Goal: Entertainment & Leisure: Consume media (video, audio)

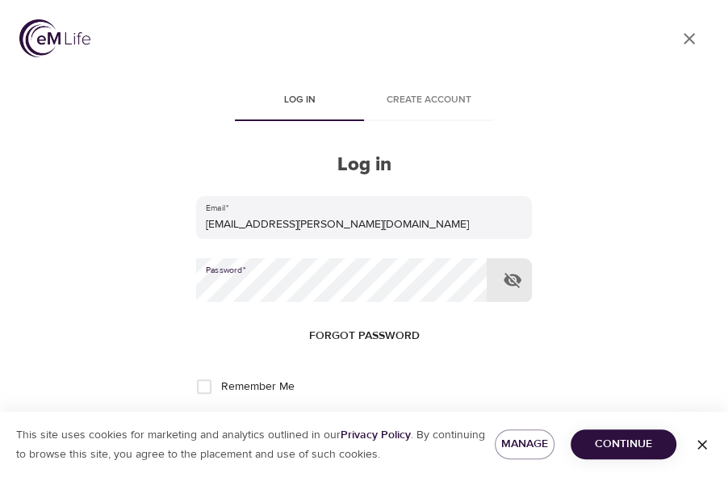
click at [325, 423] on button "Log in" at bounding box center [364, 440] width 79 height 34
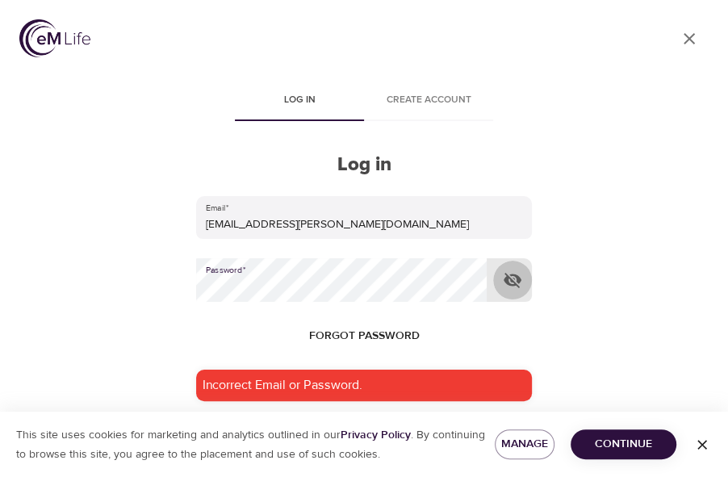
click at [518, 282] on icon "button" at bounding box center [513, 280] width 18 height 15
click at [325, 468] on button "Log in" at bounding box center [364, 485] width 79 height 34
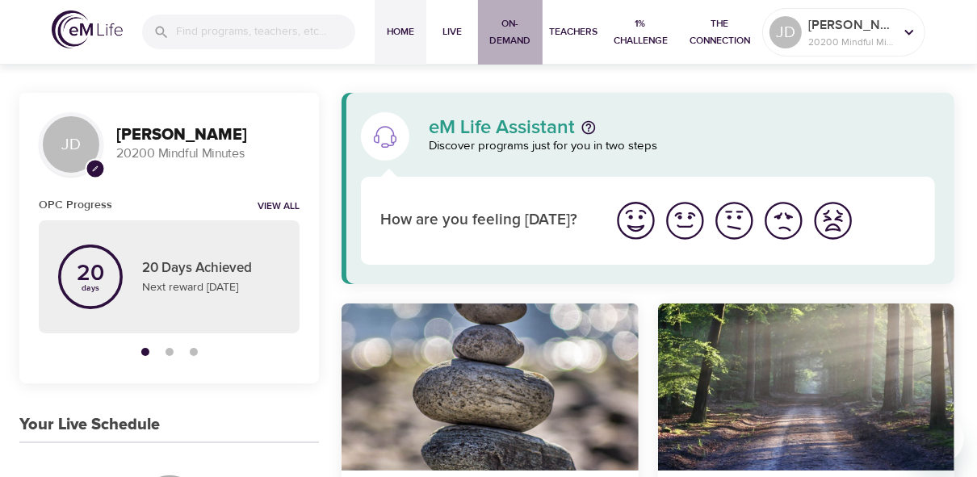
click at [506, 21] on span "On-Demand" at bounding box center [510, 32] width 52 height 34
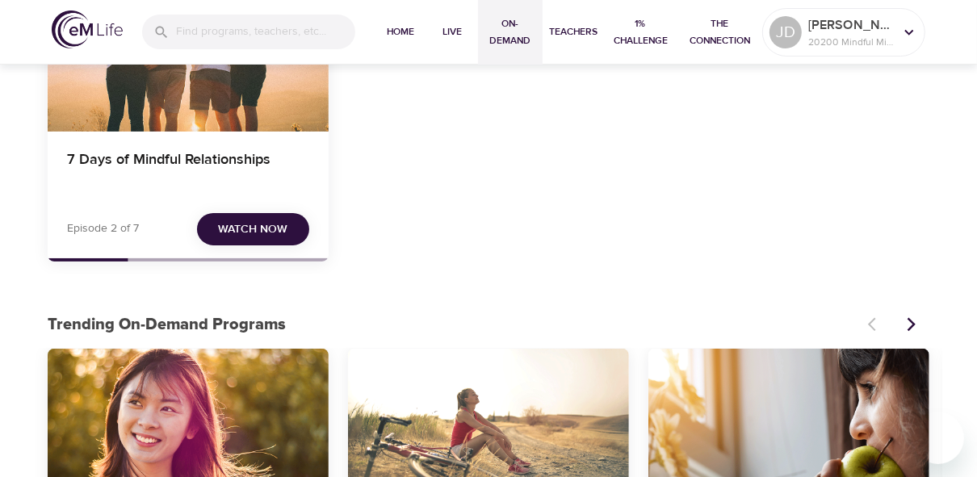
scroll to position [126, 0]
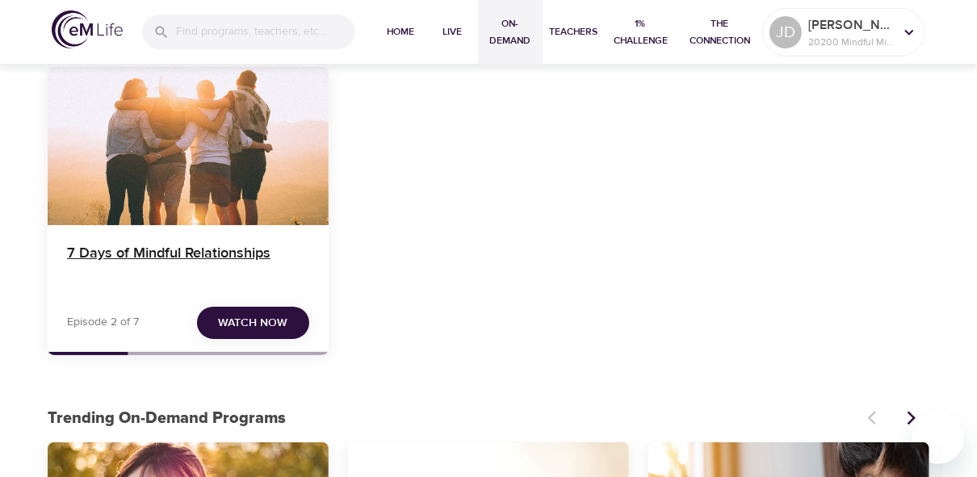
click at [173, 245] on h4 "7 Days of Mindful Relationships" at bounding box center [188, 264] width 242 height 39
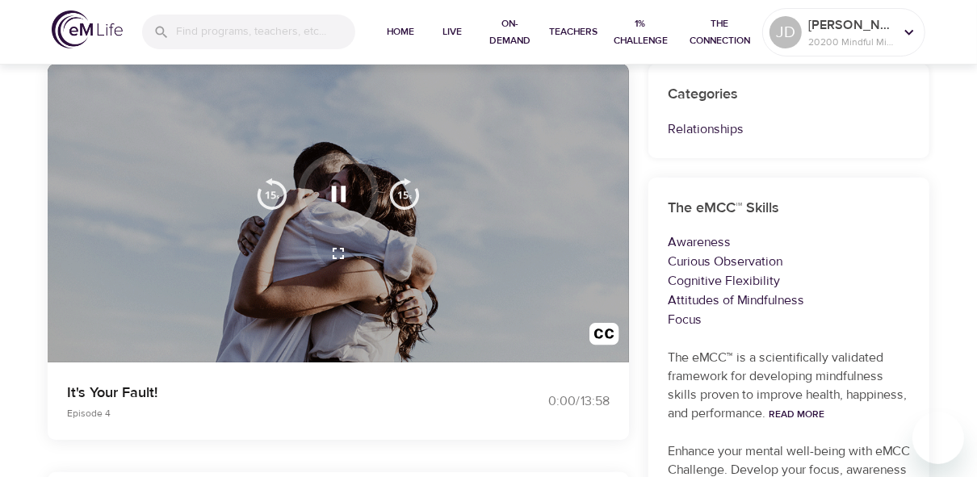
scroll to position [149, 0]
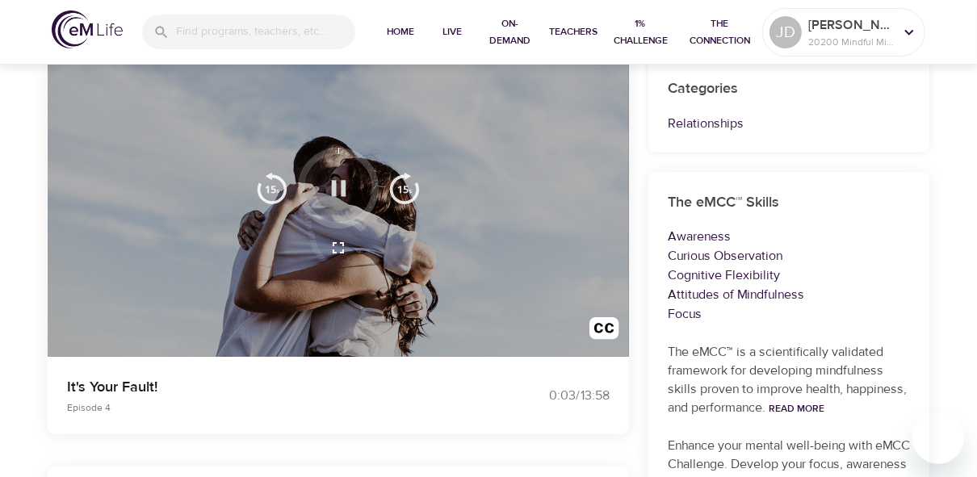
click at [342, 197] on icon "button" at bounding box center [339, 188] width 28 height 28
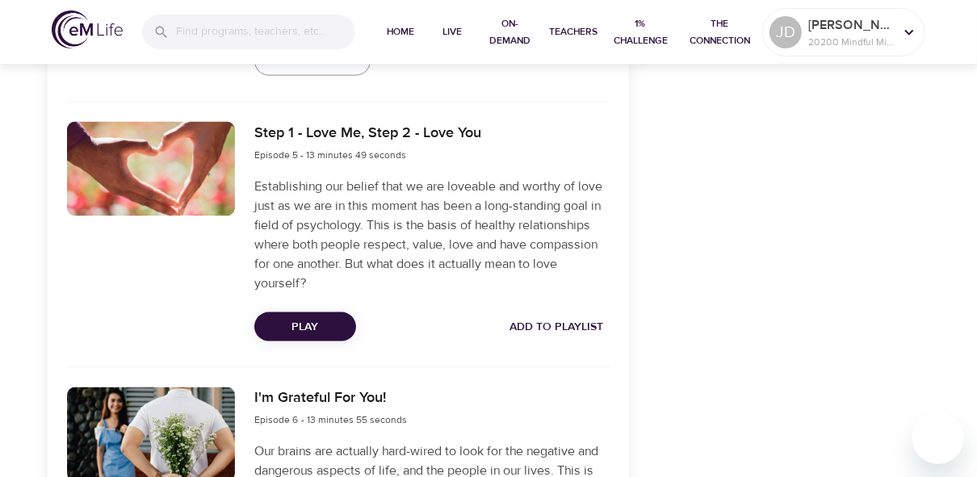
scroll to position [1663, 0]
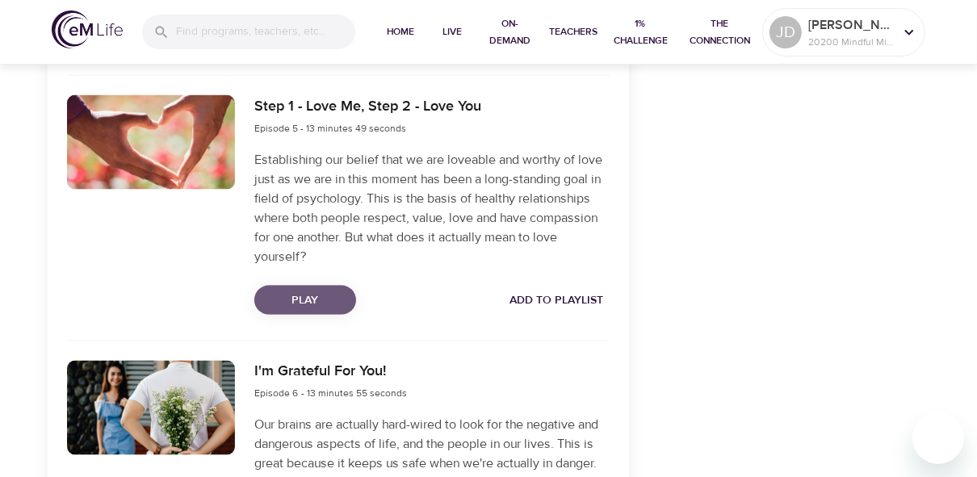
click at [300, 302] on span "Play" at bounding box center [305, 301] width 76 height 20
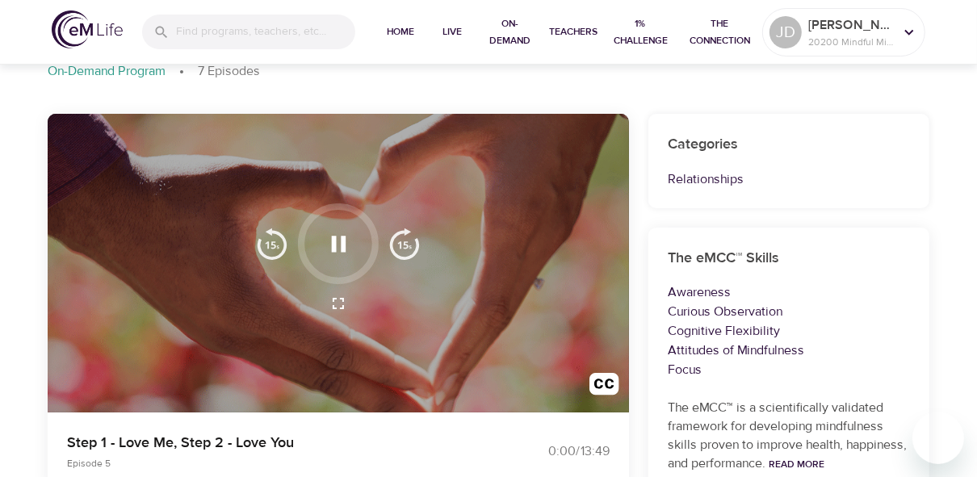
scroll to position [0, 0]
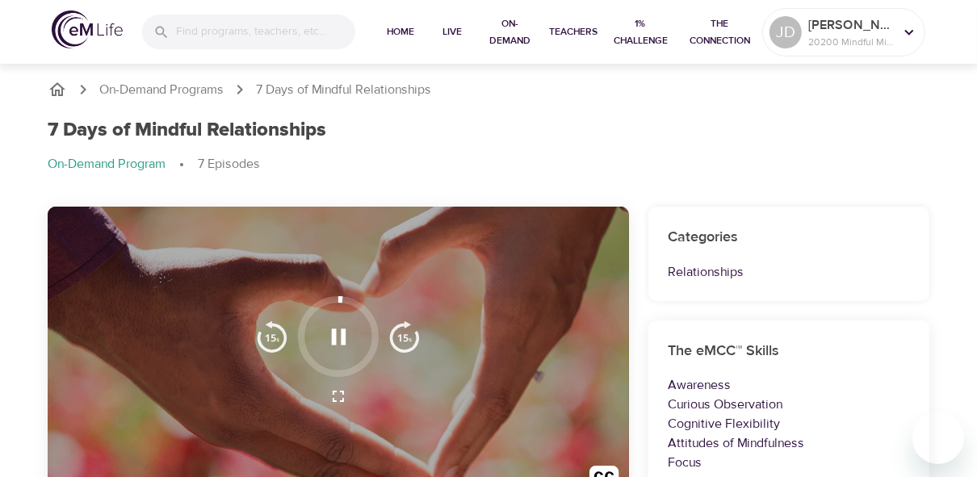
click at [683, 142] on div "7 Days of Mindful Relationships On-Demand Program 7 Episodes" at bounding box center [488, 153] width 901 height 88
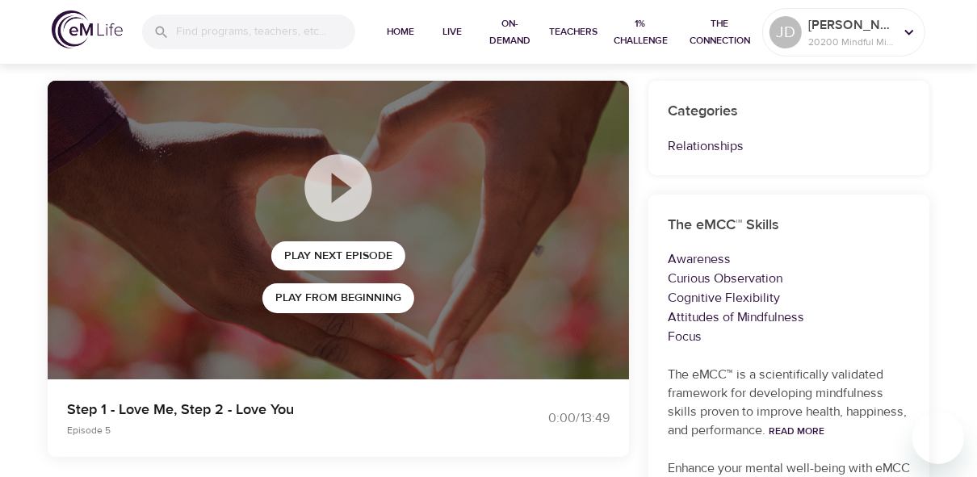
scroll to position [21, 0]
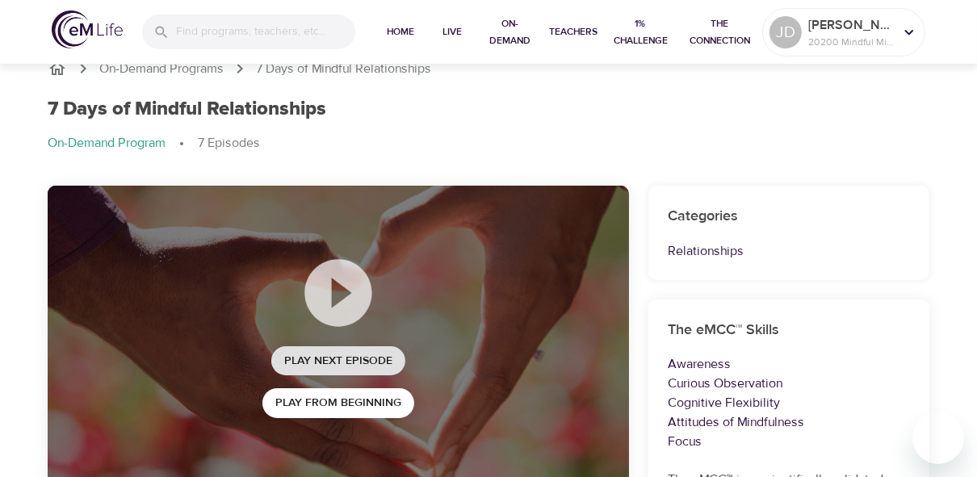
click at [334, 354] on span "Play Next Episode" at bounding box center [338, 361] width 108 height 20
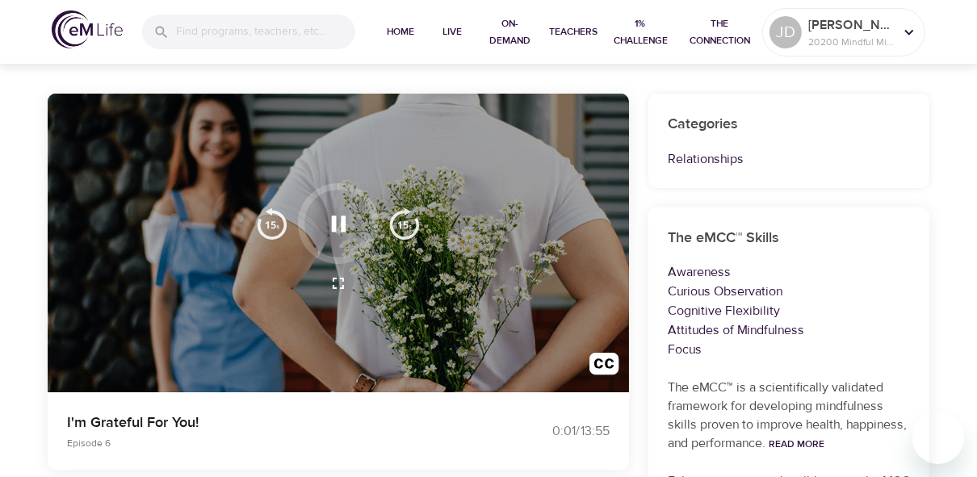
scroll to position [101, 0]
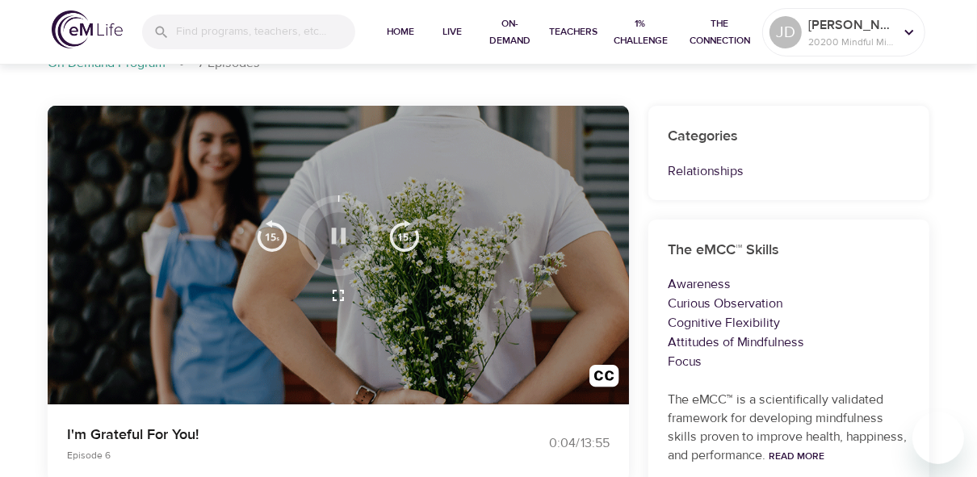
click at [342, 233] on icon "button" at bounding box center [338, 236] width 15 height 16
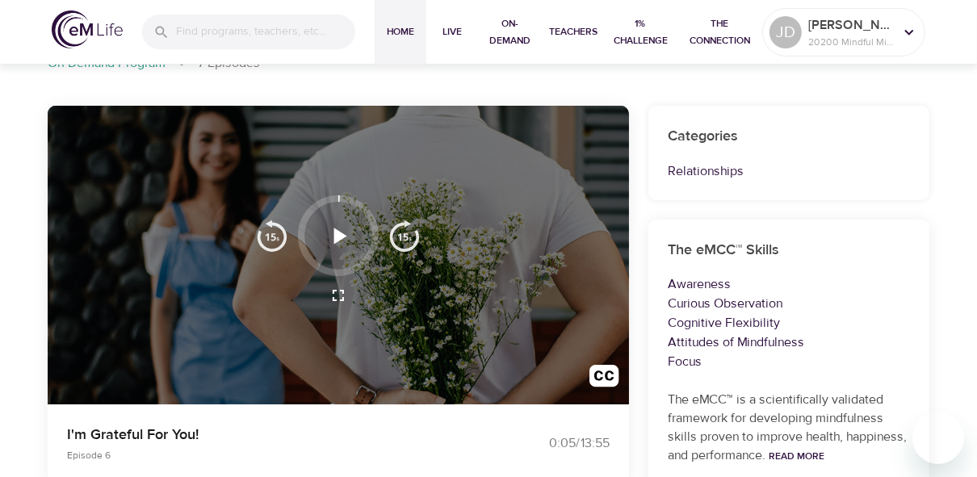
click at [407, 34] on span "Home" at bounding box center [400, 31] width 39 height 17
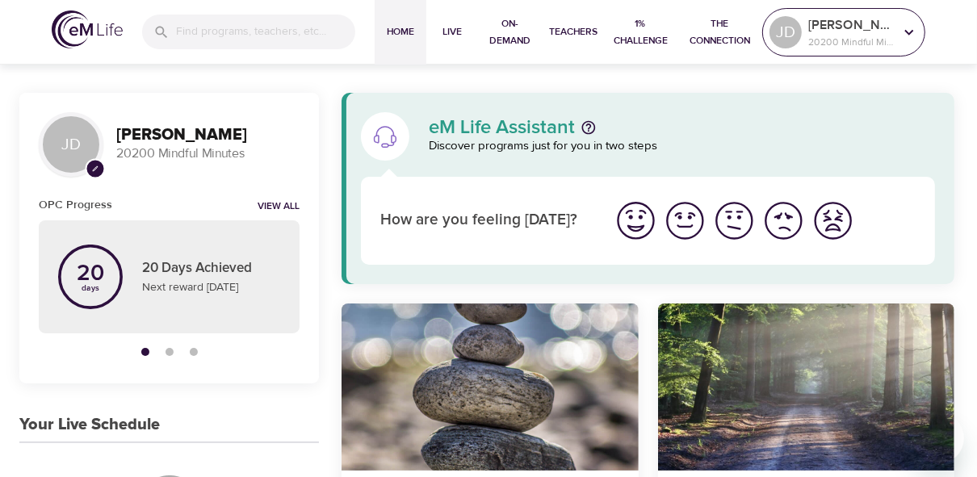
click at [728, 49] on div "[PERSON_NAME] L 20200 Mindful Minutes" at bounding box center [851, 32] width 92 height 40
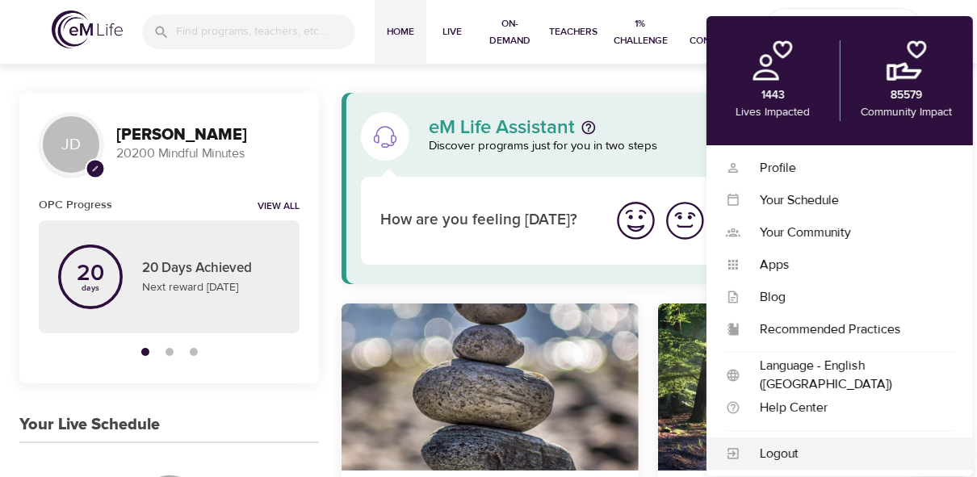
click at [728, 447] on div "Logout" at bounding box center [846, 454] width 213 height 19
